Goal: Contribute content: Add original content to the website for others to see

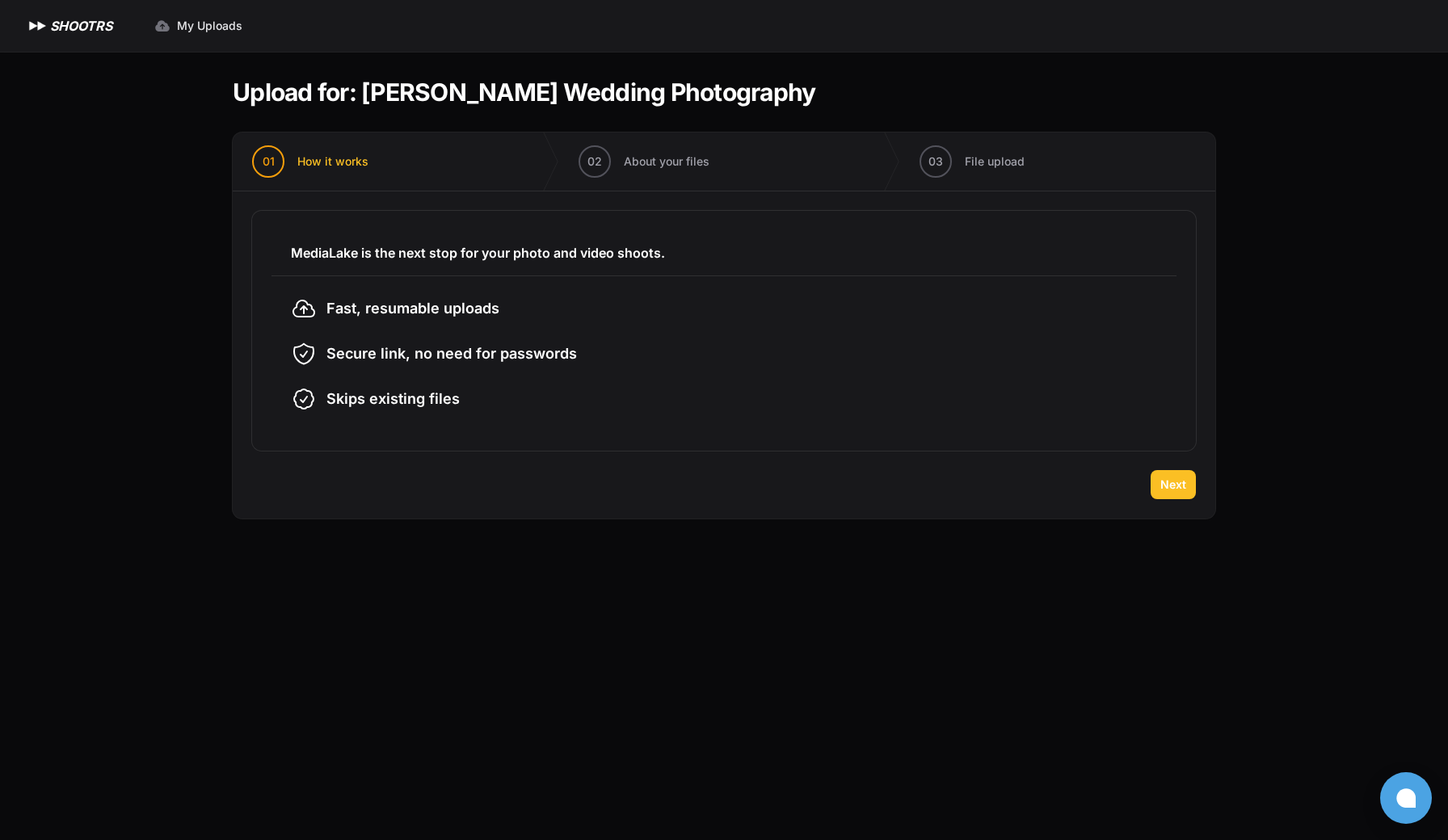
click at [1181, 488] on span "Next" at bounding box center [1173, 484] width 26 height 16
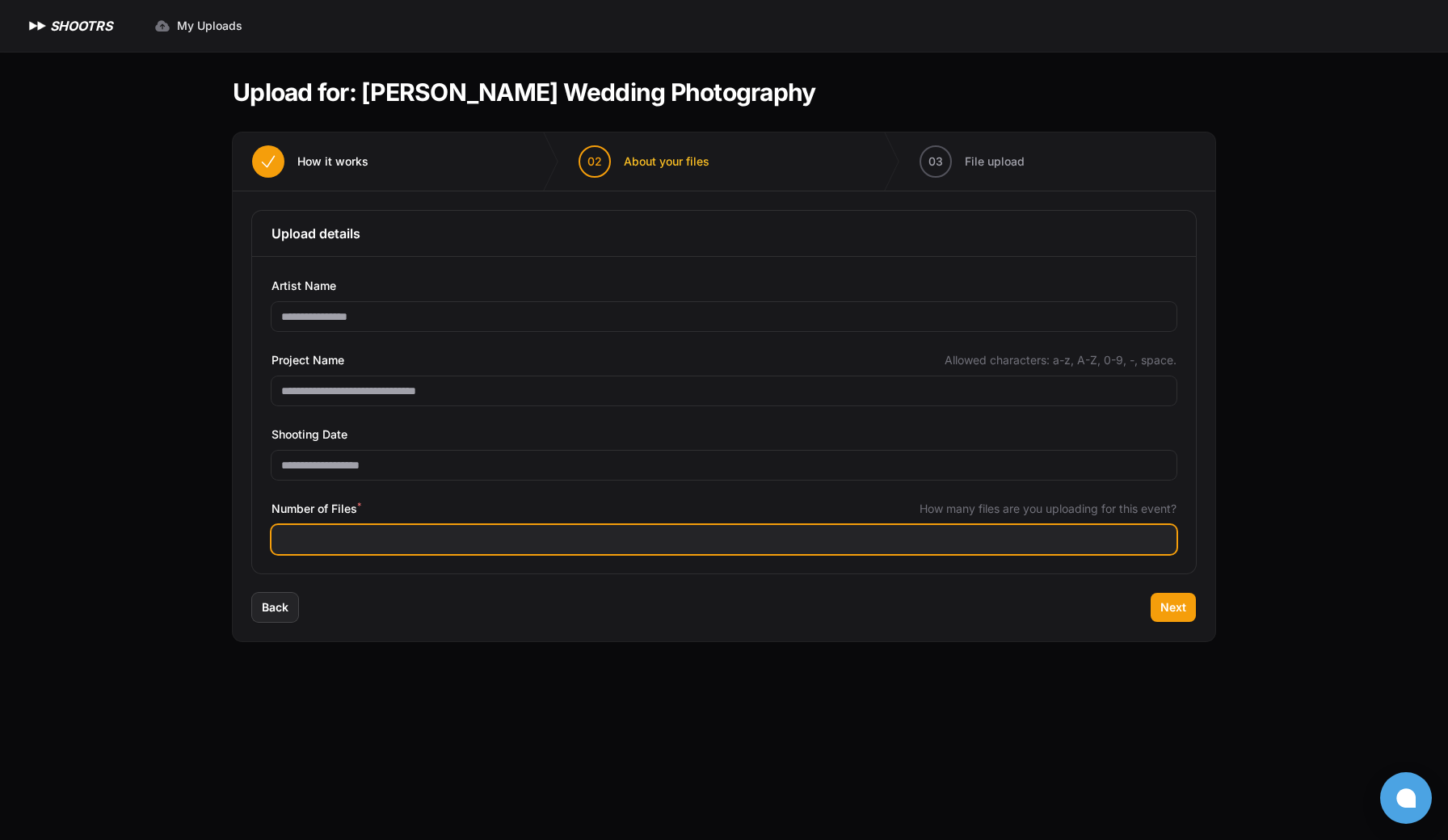
click at [379, 544] on input "Number of Files *" at bounding box center [724, 539] width 905 height 29
type input "***"
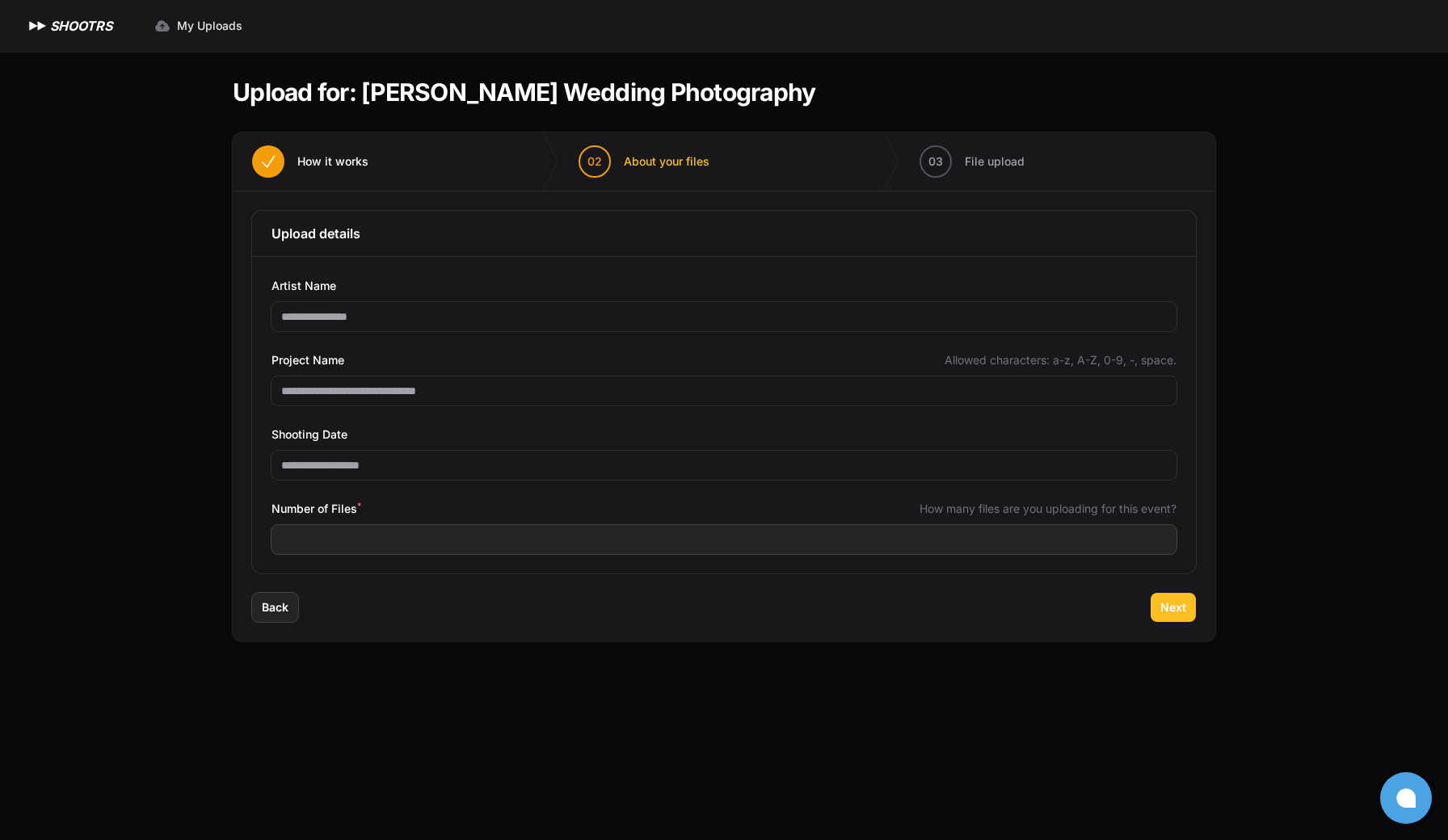
click at [1172, 615] on span "Next" at bounding box center [1173, 606] width 26 height 16
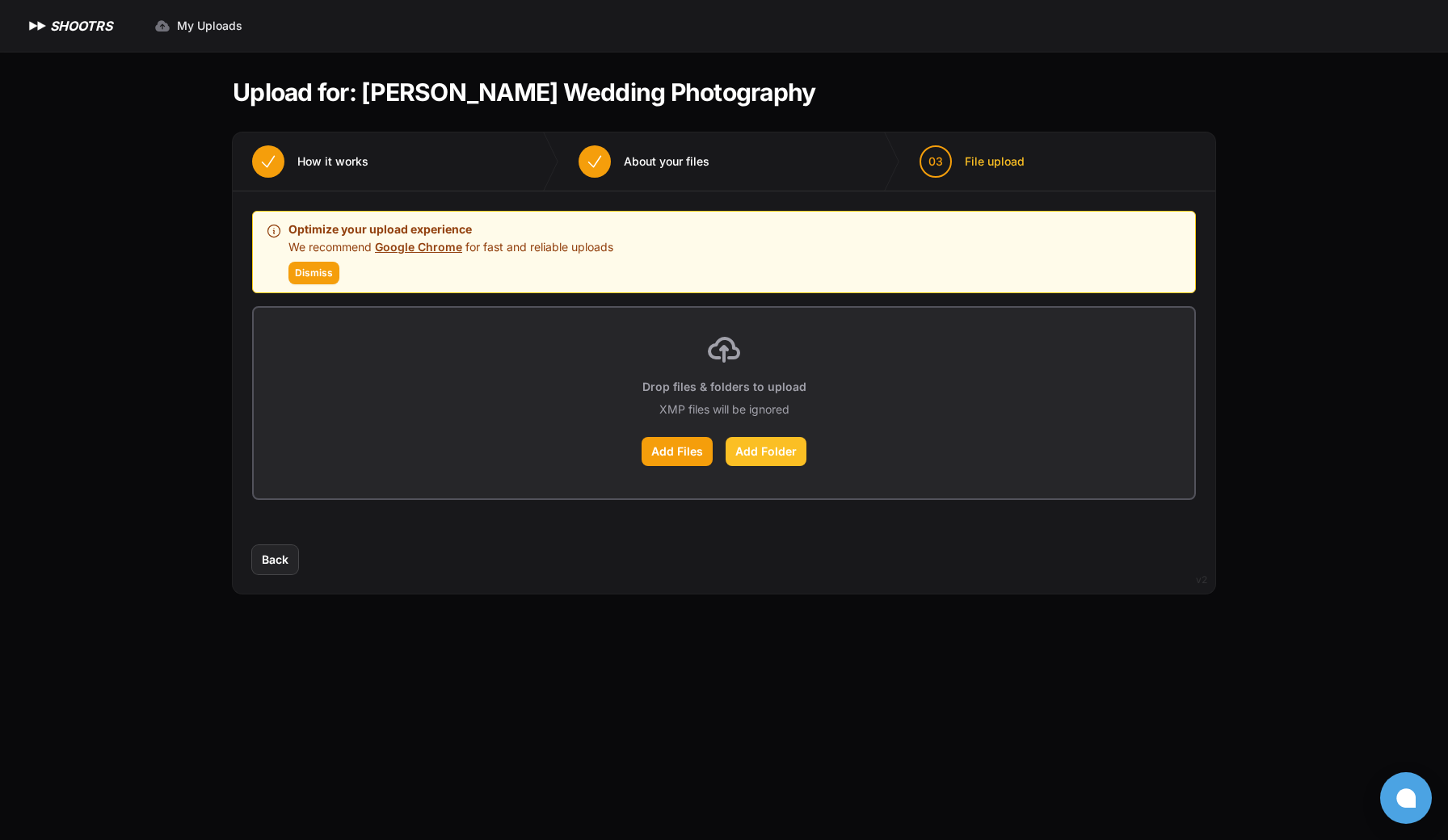
click at [762, 450] on label "Add Folder" at bounding box center [765, 451] width 80 height 29
click at [0, 0] on input "Add Folder" at bounding box center [0, 0] width 0 height 0
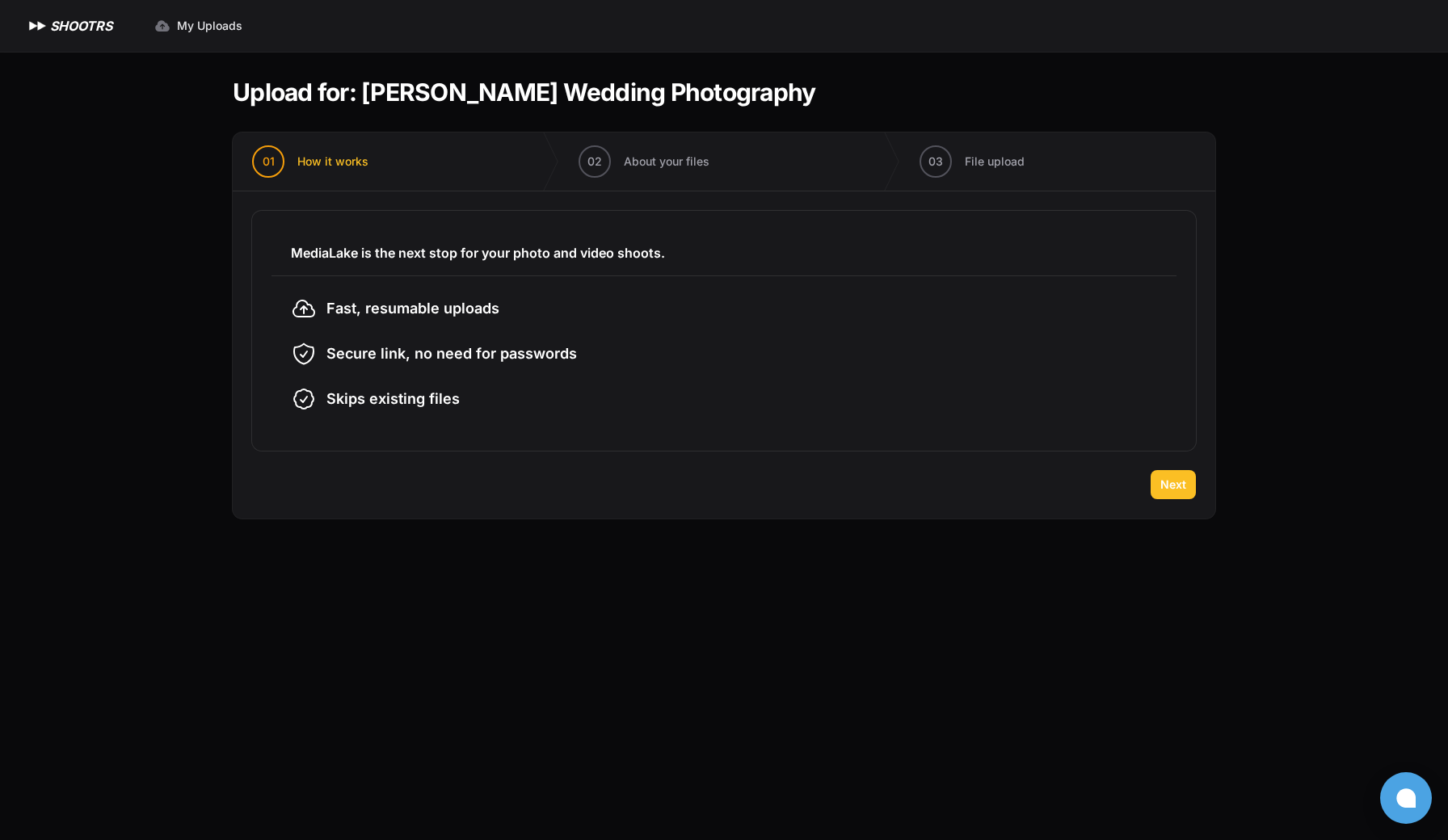
click at [1164, 485] on span "Next" at bounding box center [1173, 484] width 26 height 16
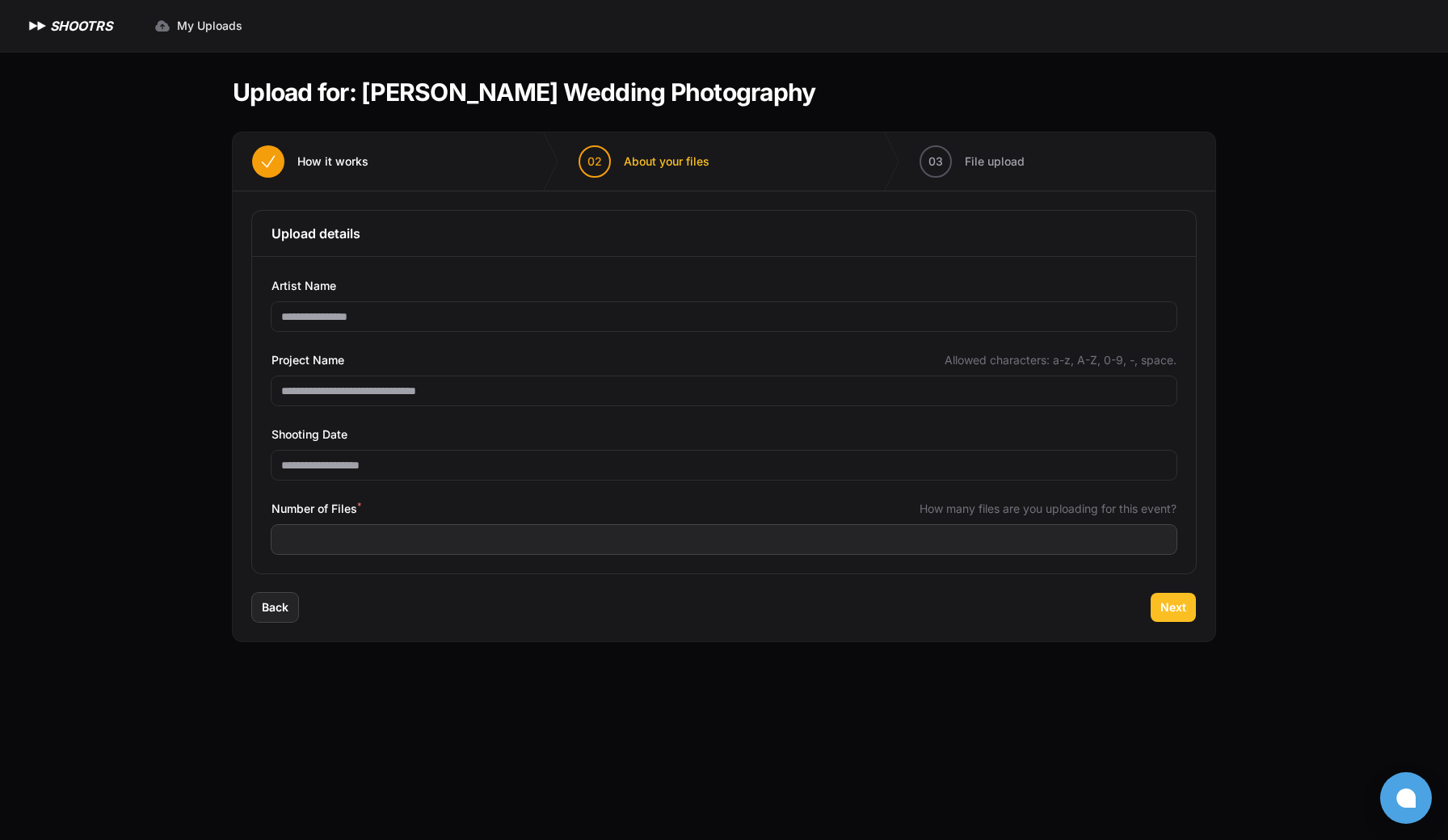
click at [1161, 608] on span "Next" at bounding box center [1173, 606] width 26 height 16
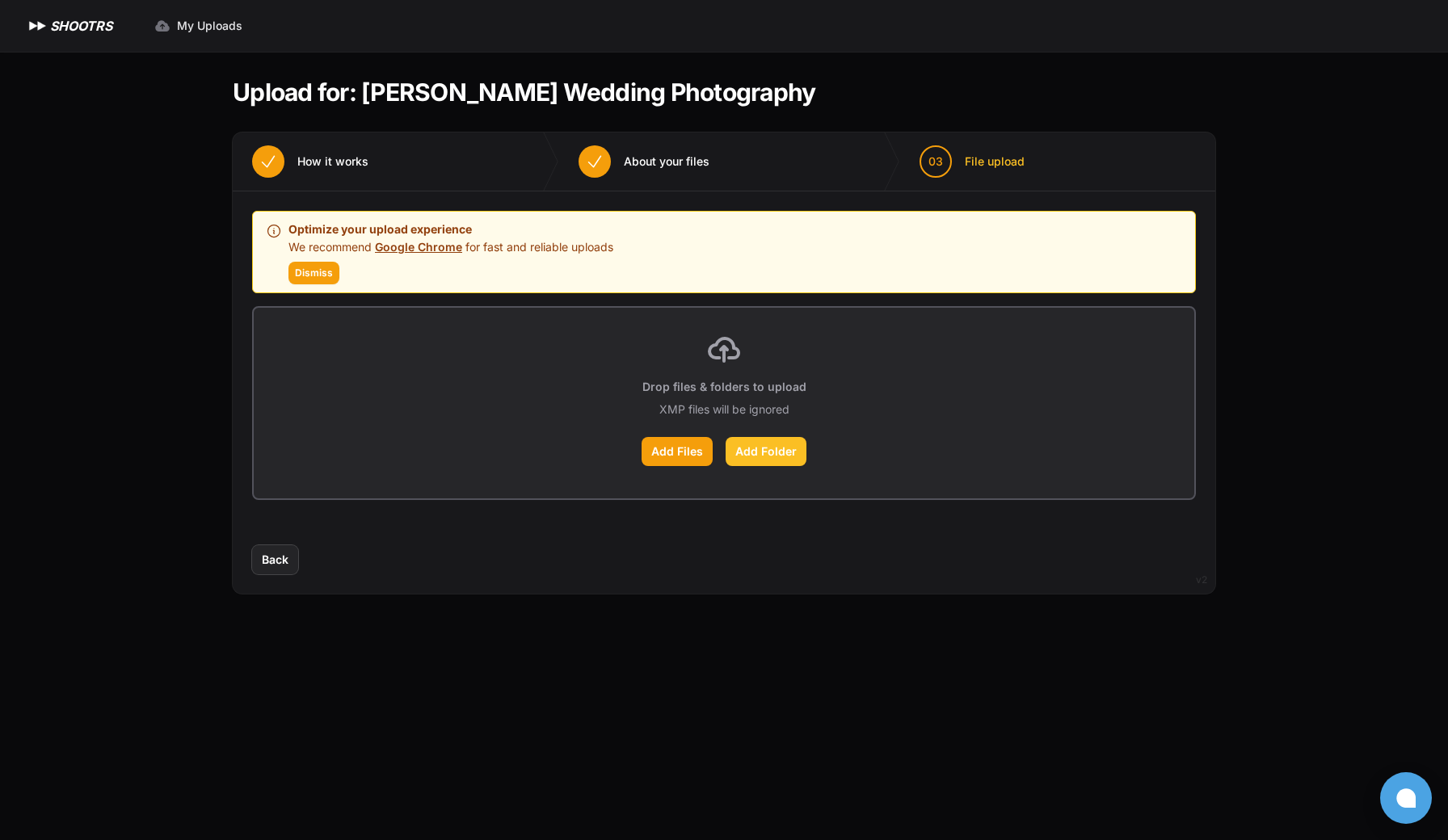
click at [767, 453] on label "Add Folder" at bounding box center [765, 451] width 80 height 29
click at [0, 0] on input "Add Folder" at bounding box center [0, 0] width 0 height 0
